Goal: Transaction & Acquisition: Purchase product/service

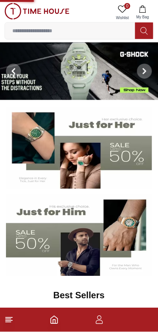
click at [145, 72] on icon at bounding box center [145, 71] width 2 height 5
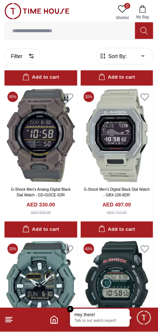
scroll to position [1280, 0]
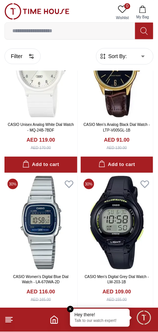
scroll to position [2966, 0]
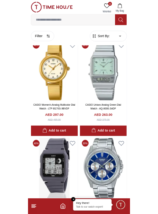
scroll to position [3276, 0]
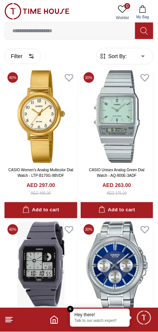
click at [116, 32] on input at bounding box center [70, 30] width 131 height 15
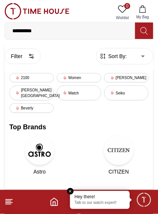
type input "**********"
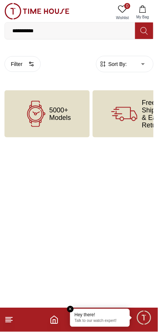
click at [70, 309] on em "Close tooltip" at bounding box center [70, 309] width 7 height 7
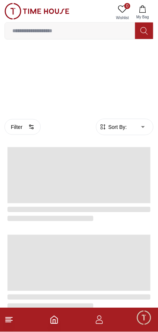
scroll to position [1300, 0]
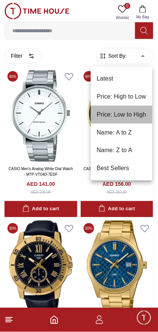
click at [140, 118] on li "Price: Low to High" at bounding box center [122, 115] width 62 height 18
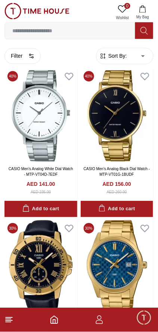
type input "*"
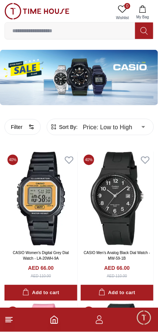
click at [13, 128] on button "Filter" at bounding box center [22, 127] width 36 height 16
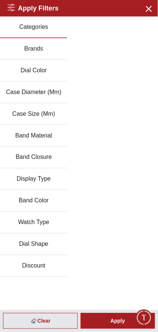
click at [148, 8] on icon "button" at bounding box center [148, 8] width 9 height 9
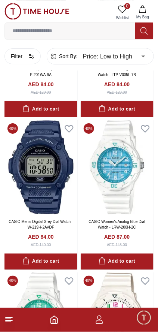
scroll to position [793, 0]
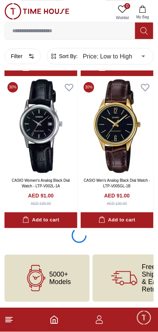
scroll to position [1443, 0]
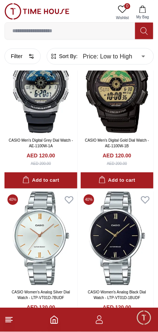
scroll to position [4465, 0]
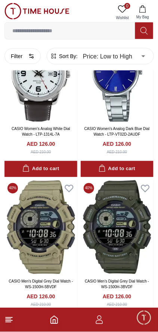
scroll to position [5148, 0]
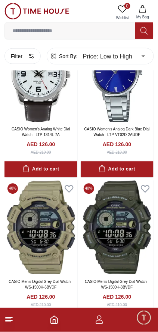
click at [114, 31] on input at bounding box center [70, 30] width 131 height 15
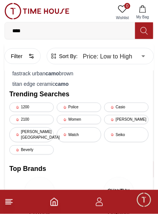
type input "****"
click at [114, 74] on div "fastrack urban camo brown" at bounding box center [79, 73] width 140 height 10
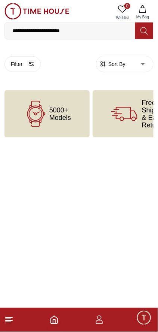
type input "*"
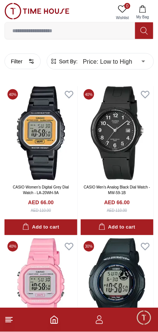
scroll to position [76, 0]
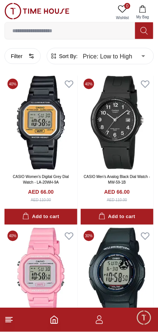
click at [52, 320] on icon "Home" at bounding box center [54, 319] width 9 height 9
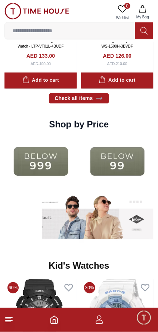
scroll to position [991, 0]
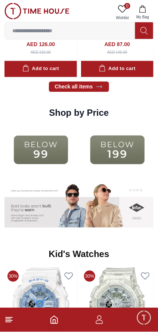
click at [35, 149] on img at bounding box center [40, 150] width 73 height 47
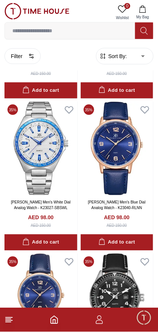
scroll to position [1216, 0]
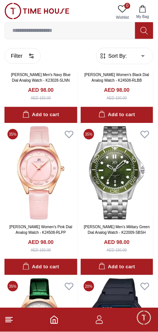
scroll to position [1680, 0]
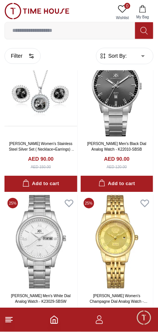
scroll to position [4431, 0]
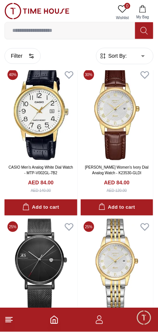
scroll to position [5850, 0]
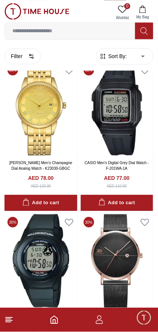
scroll to position [7384, 0]
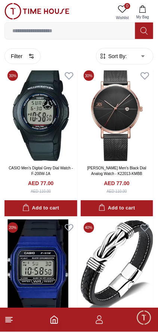
scroll to position [7491, 0]
